Goal: Task Accomplishment & Management: Manage account settings

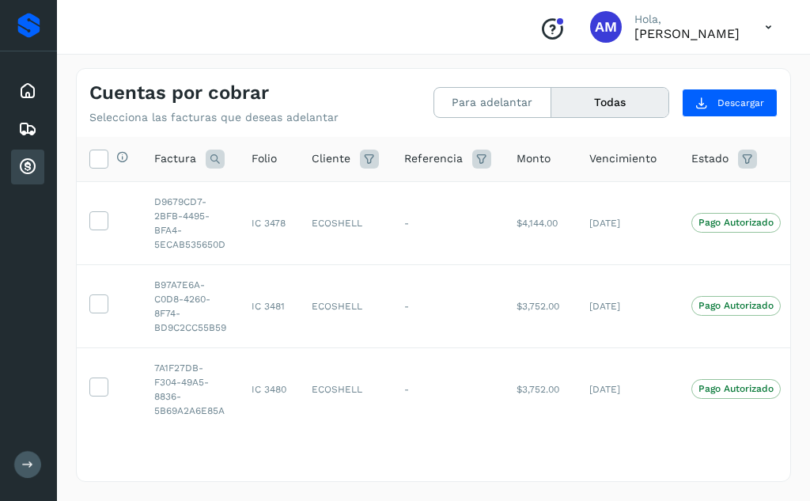
scroll to position [1618, 0]
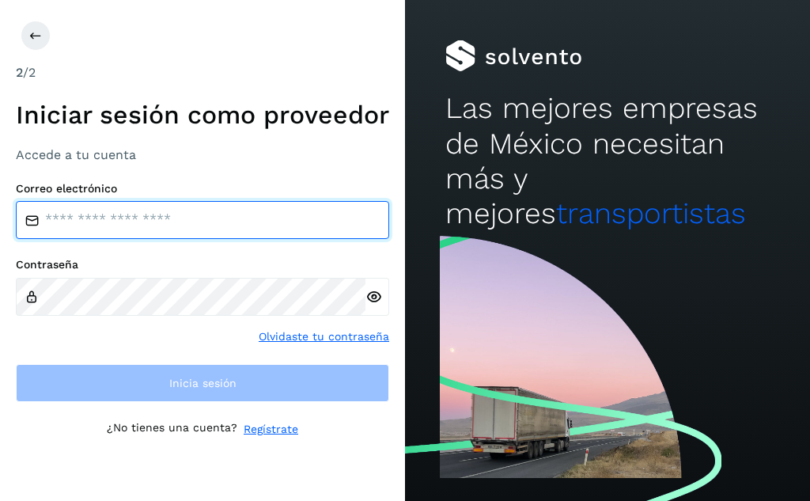
click at [210, 235] on input "email" at bounding box center [202, 220] width 373 height 38
type input "**********"
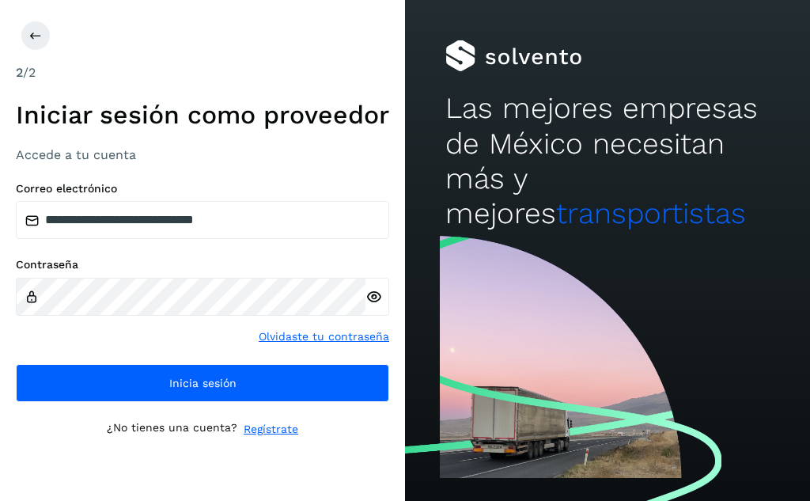
click at [369, 305] on icon at bounding box center [373, 297] width 17 height 17
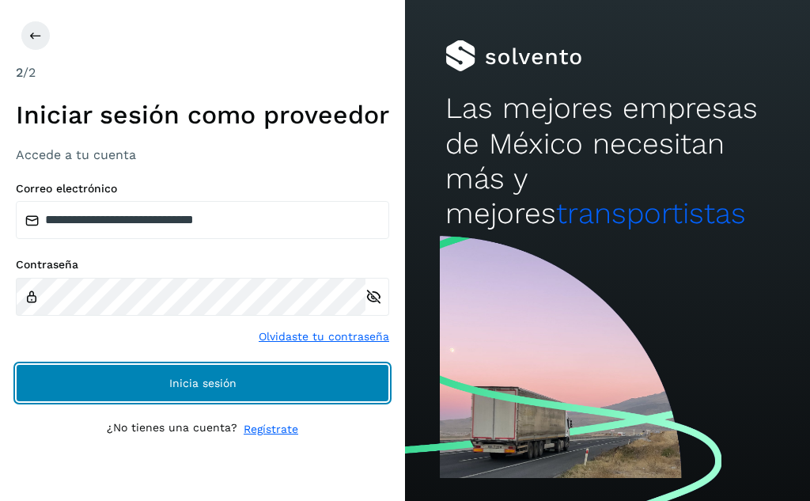
click at [267, 399] on button "Inicia sesión" at bounding box center [202, 383] width 373 height 38
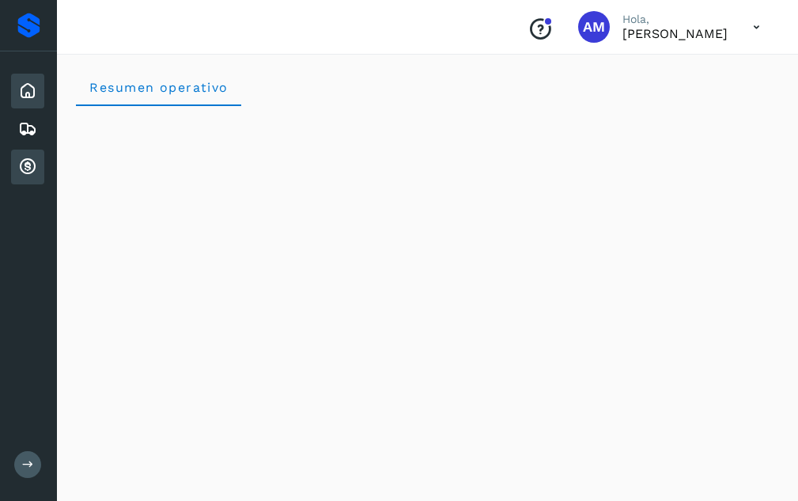
click at [39, 156] on div "Cuentas por cobrar" at bounding box center [27, 166] width 33 height 35
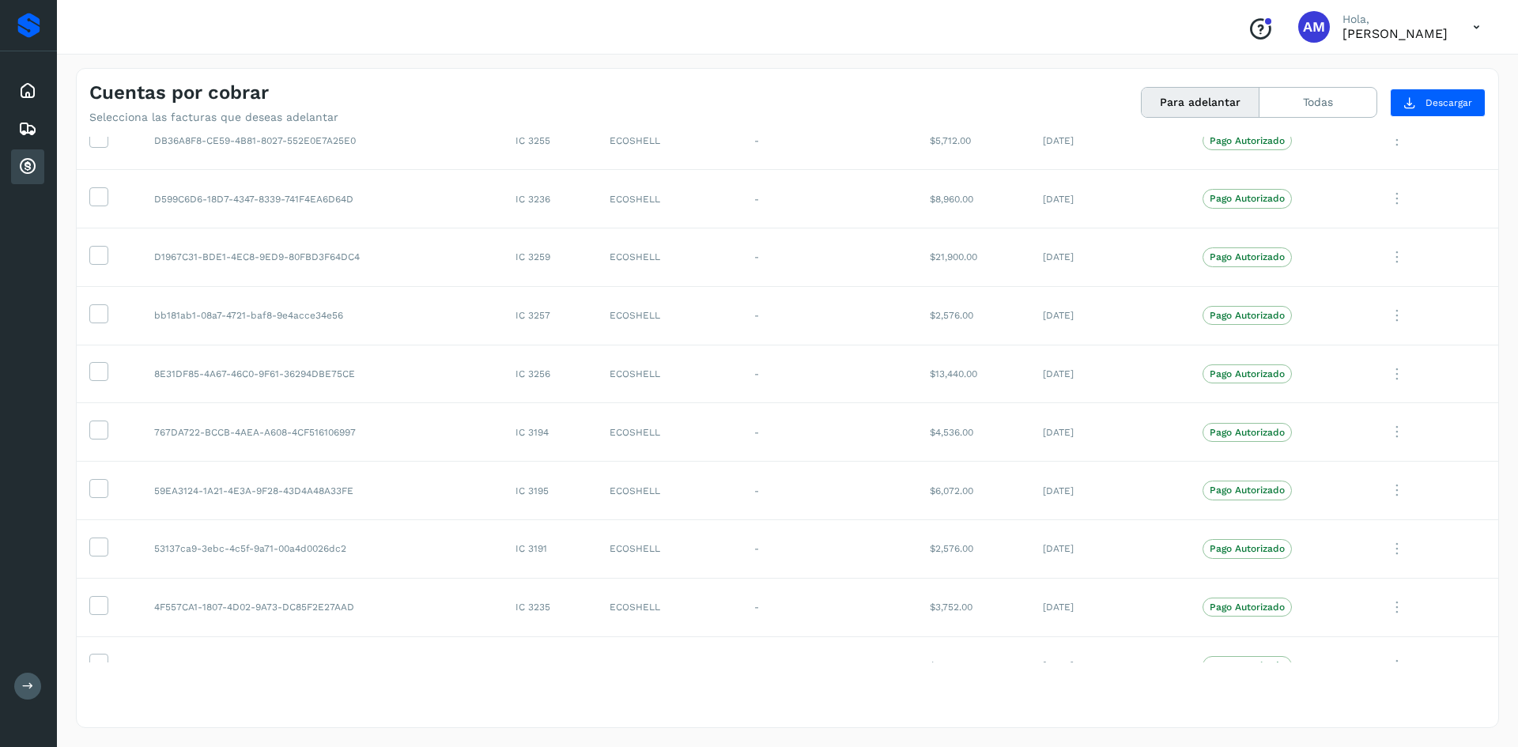
scroll to position [803, 0]
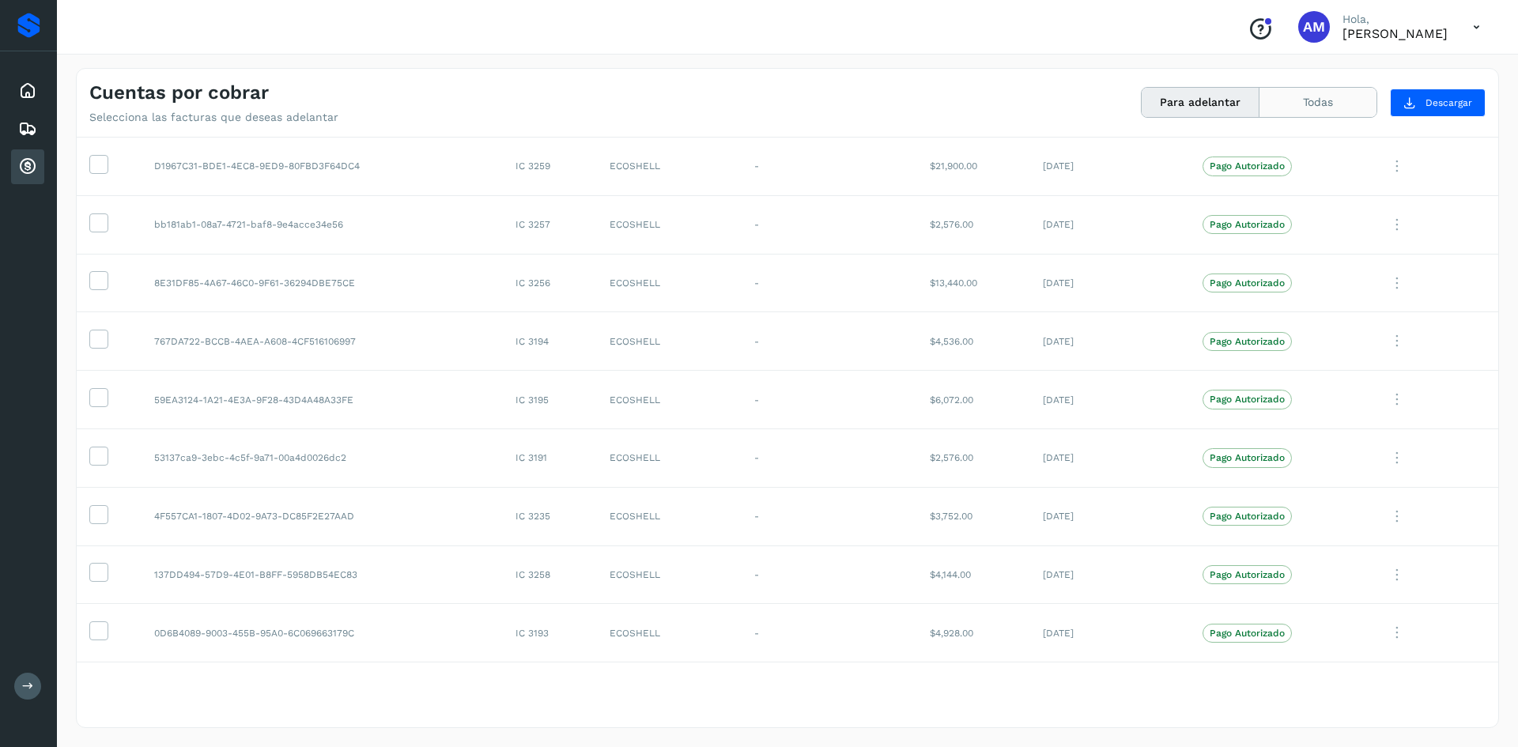
click at [1315, 93] on button "Todas" at bounding box center [1318, 102] width 117 height 29
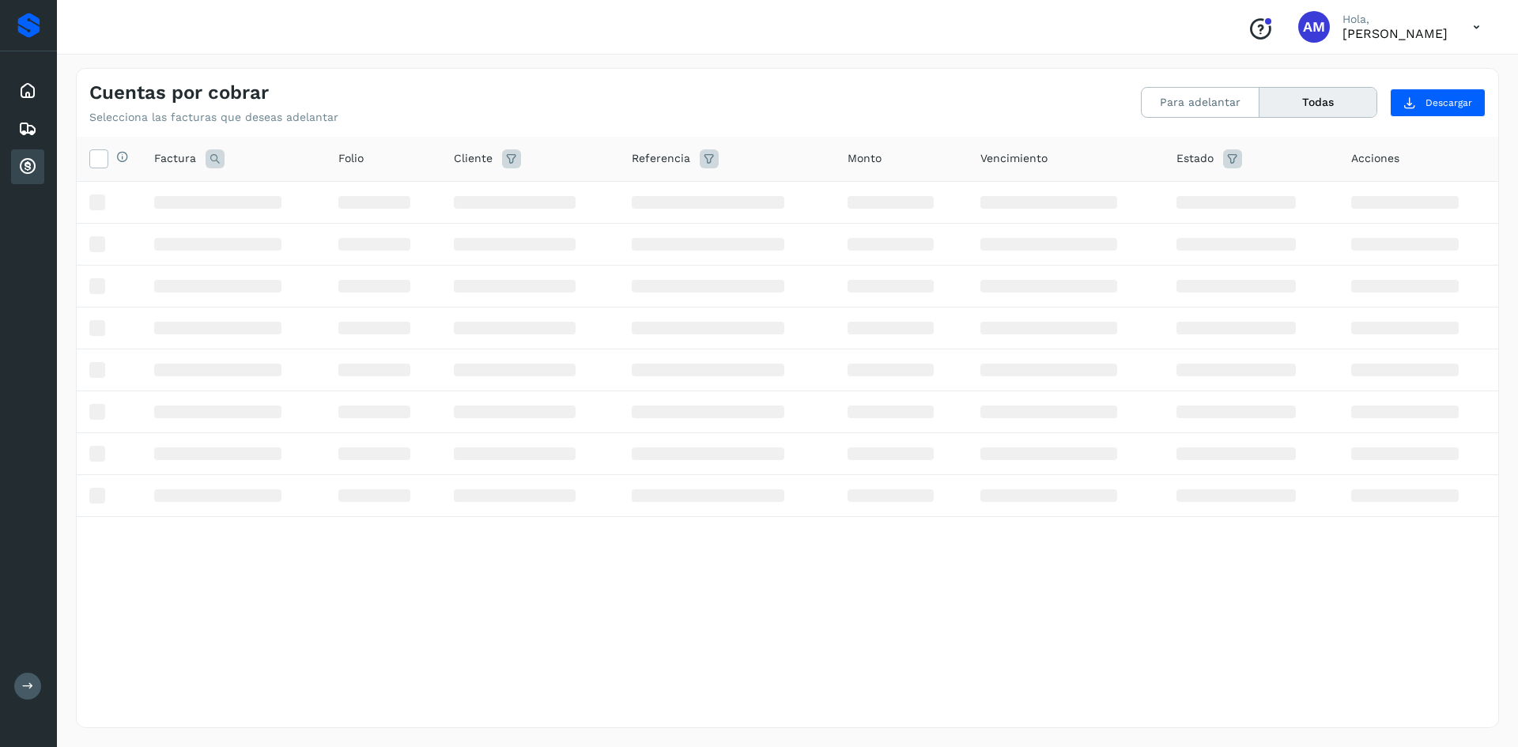
scroll to position [0, 0]
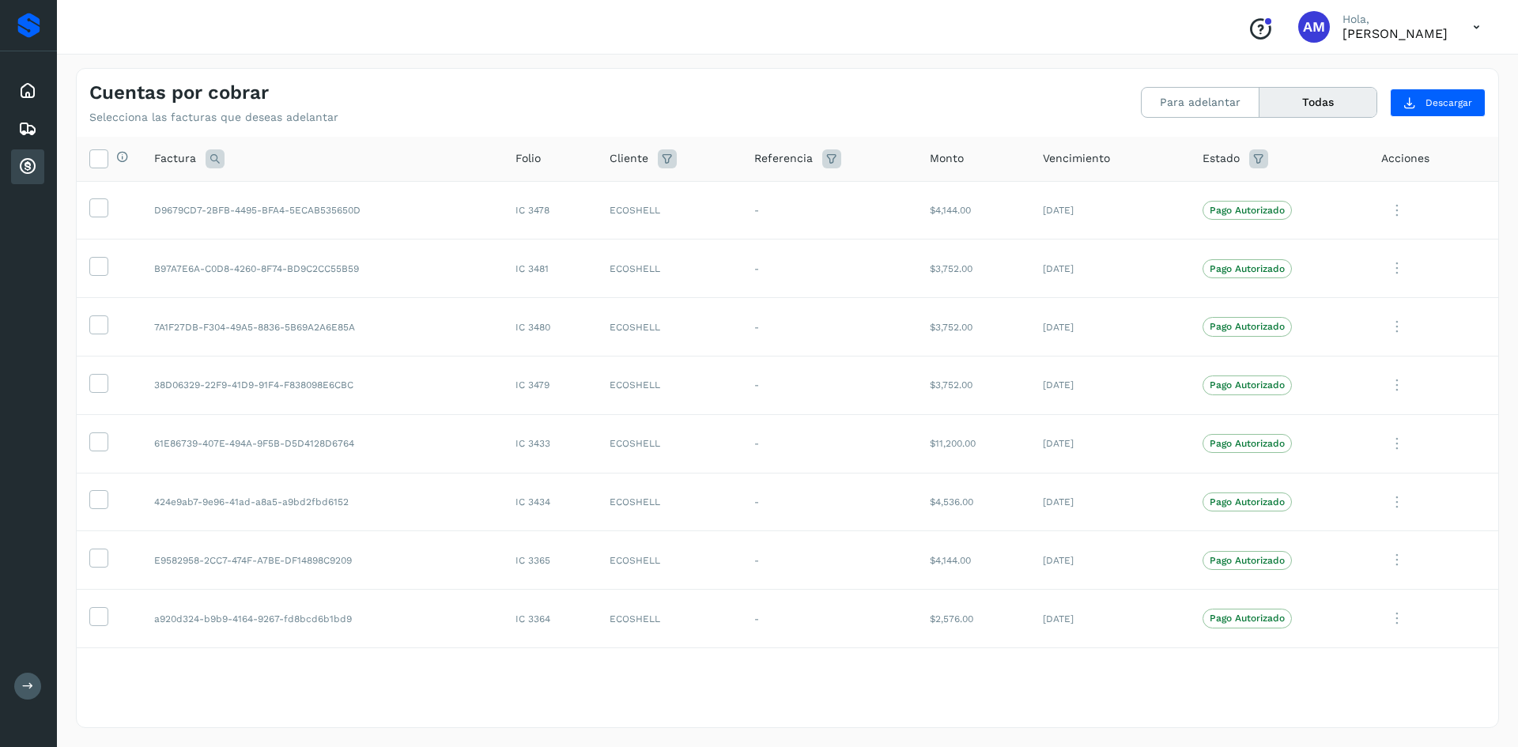
click at [1260, 88] on button "Todas" at bounding box center [1318, 102] width 117 height 29
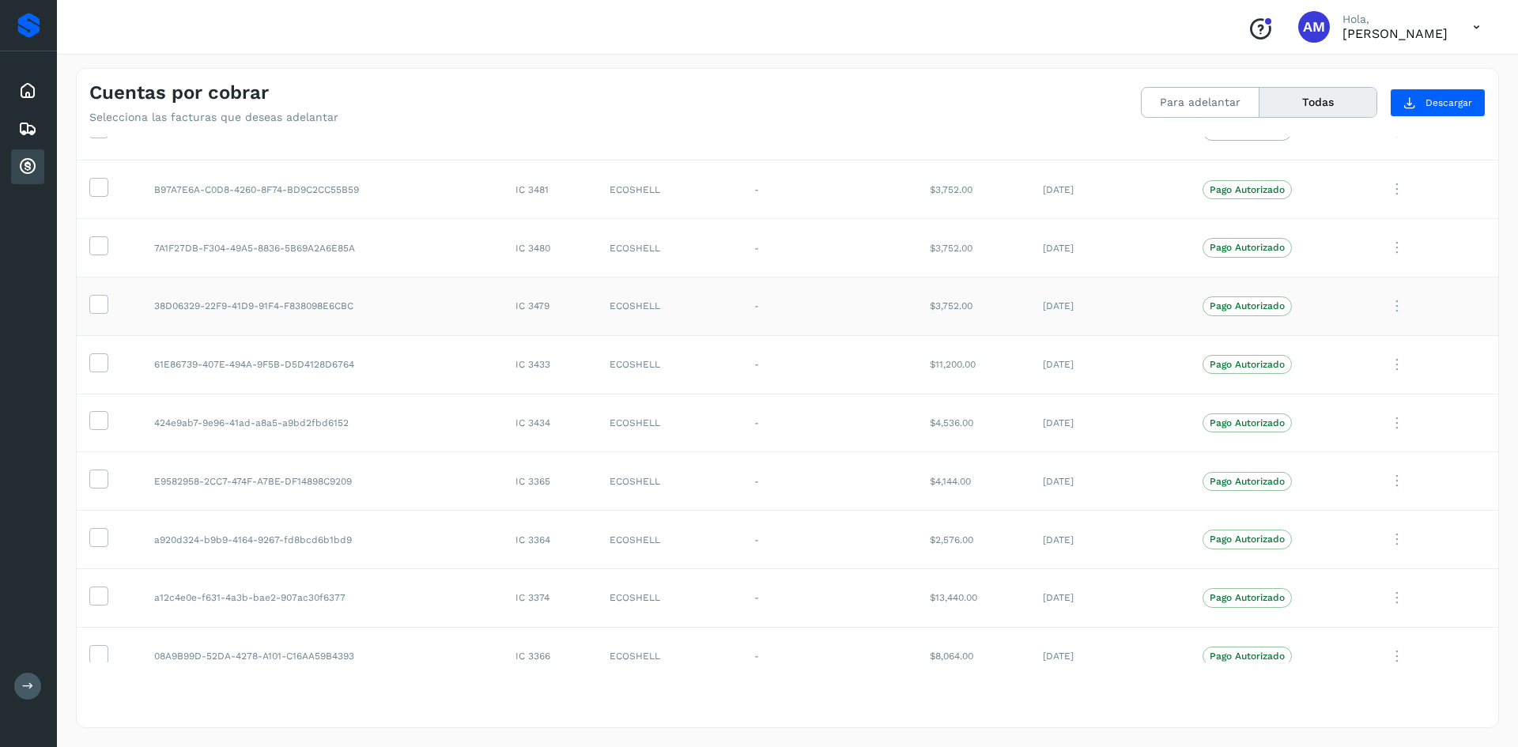
scroll to position [158, 0]
